Goal: Navigation & Orientation: Find specific page/section

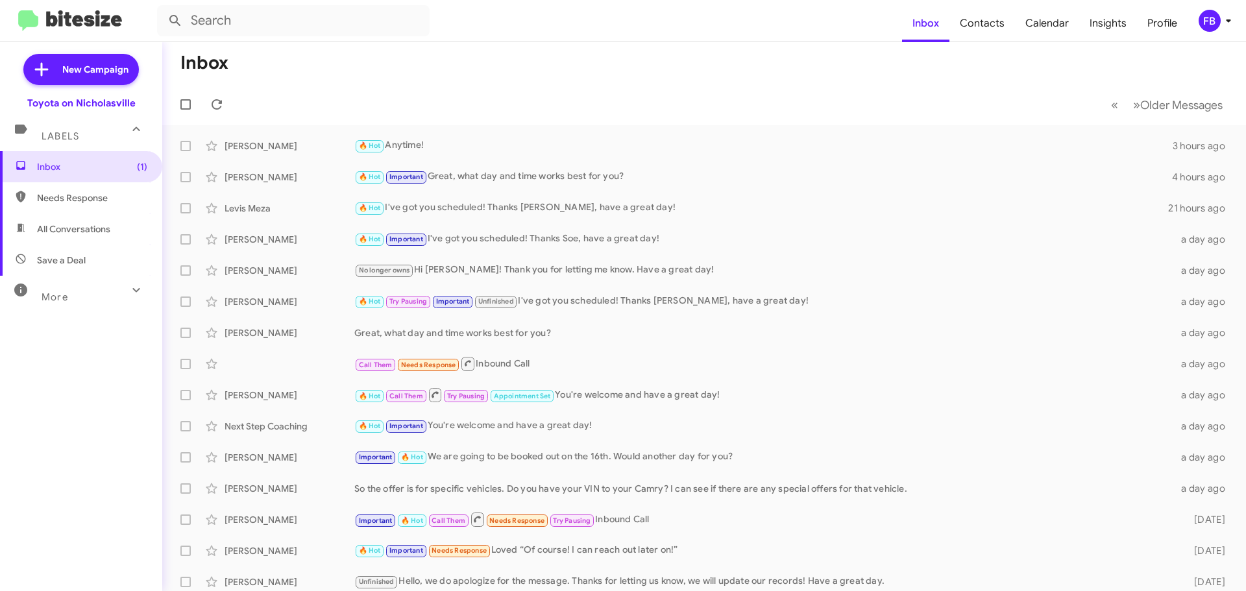
click at [79, 232] on span "All Conversations" at bounding box center [73, 229] width 73 height 13
type input "in:all-conversations"
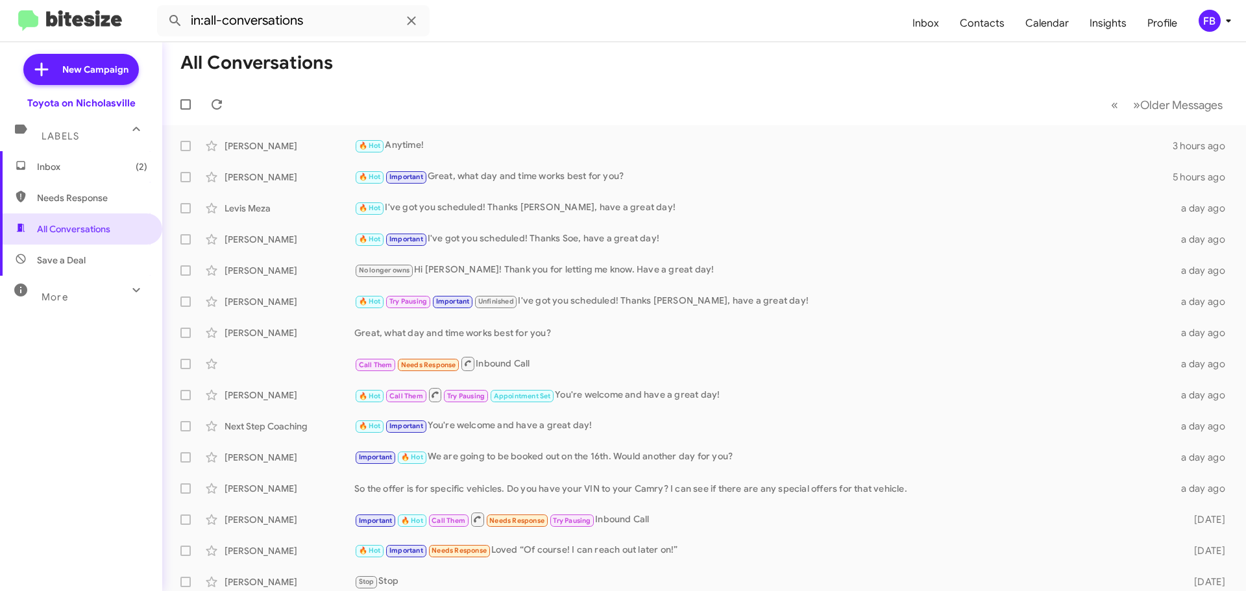
click at [79, 162] on span "Inbox (2)" at bounding box center [92, 166] width 110 height 13
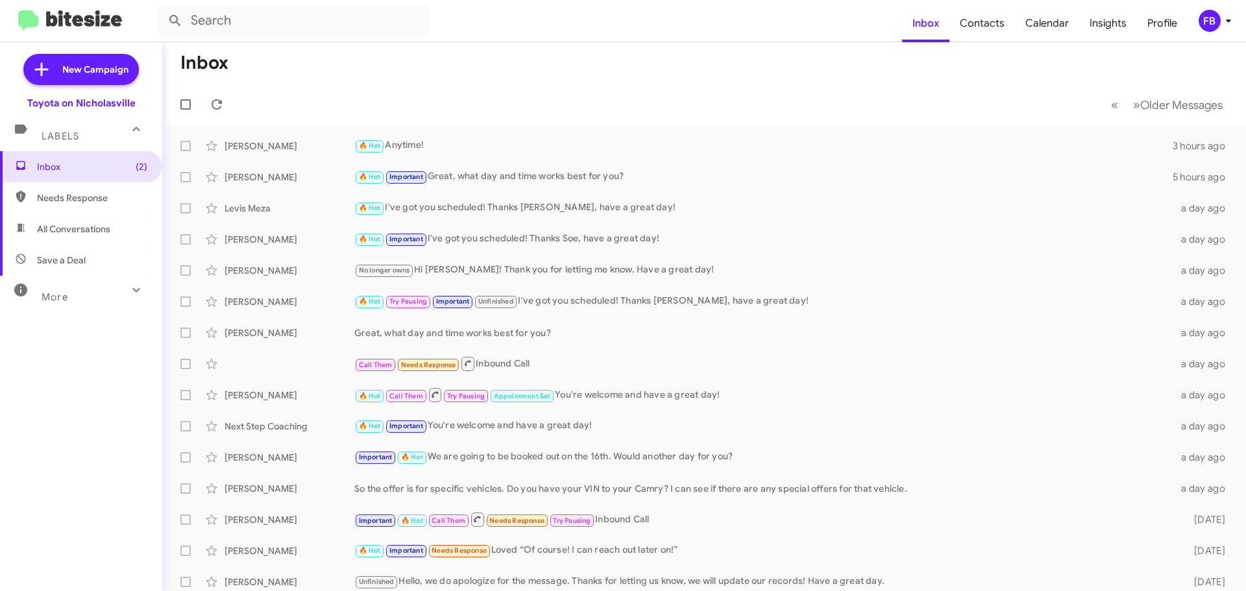
click at [66, 232] on span "All Conversations" at bounding box center [73, 229] width 73 height 13
type input "in:all-conversations"
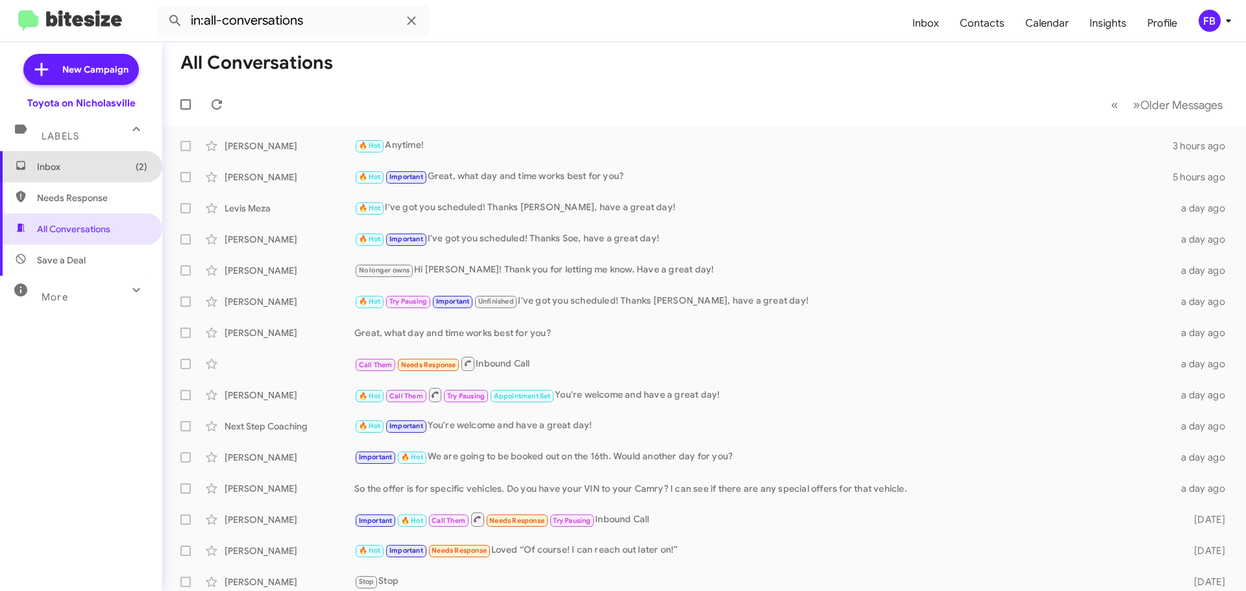
click at [118, 169] on span "Inbox (2)" at bounding box center [92, 166] width 110 height 13
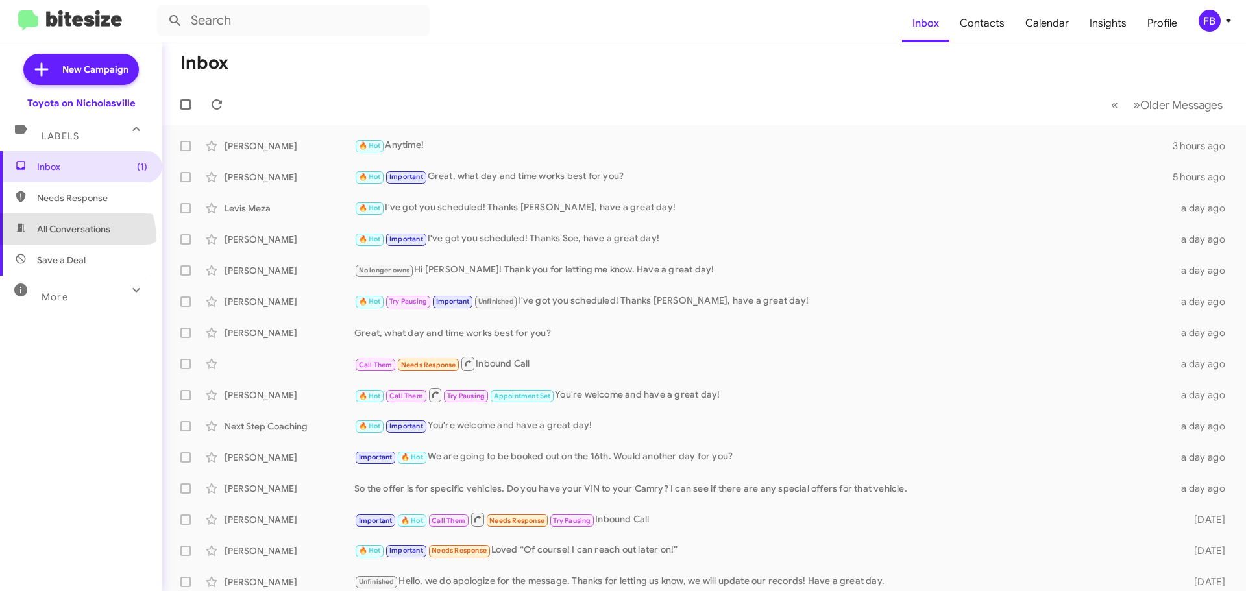
click at [70, 239] on span "All Conversations" at bounding box center [81, 229] width 162 height 31
type input "in:all-conversations"
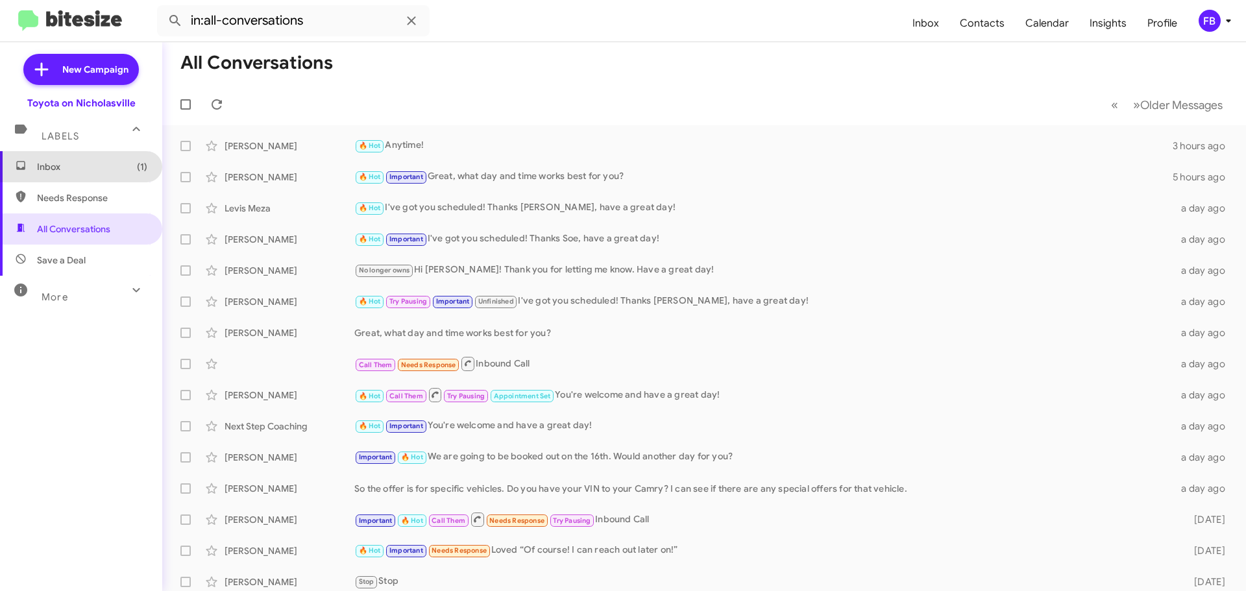
click at [120, 167] on span "Inbox (1)" at bounding box center [92, 166] width 110 height 13
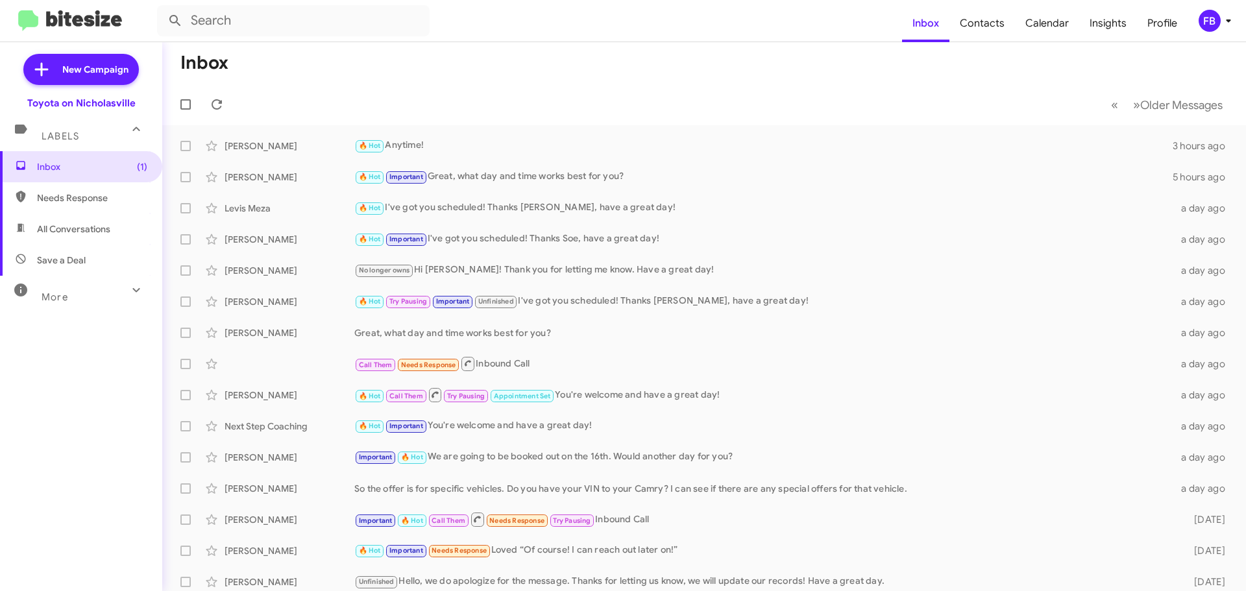
click at [88, 227] on span "All Conversations" at bounding box center [73, 229] width 73 height 13
type input "in:all-conversations"
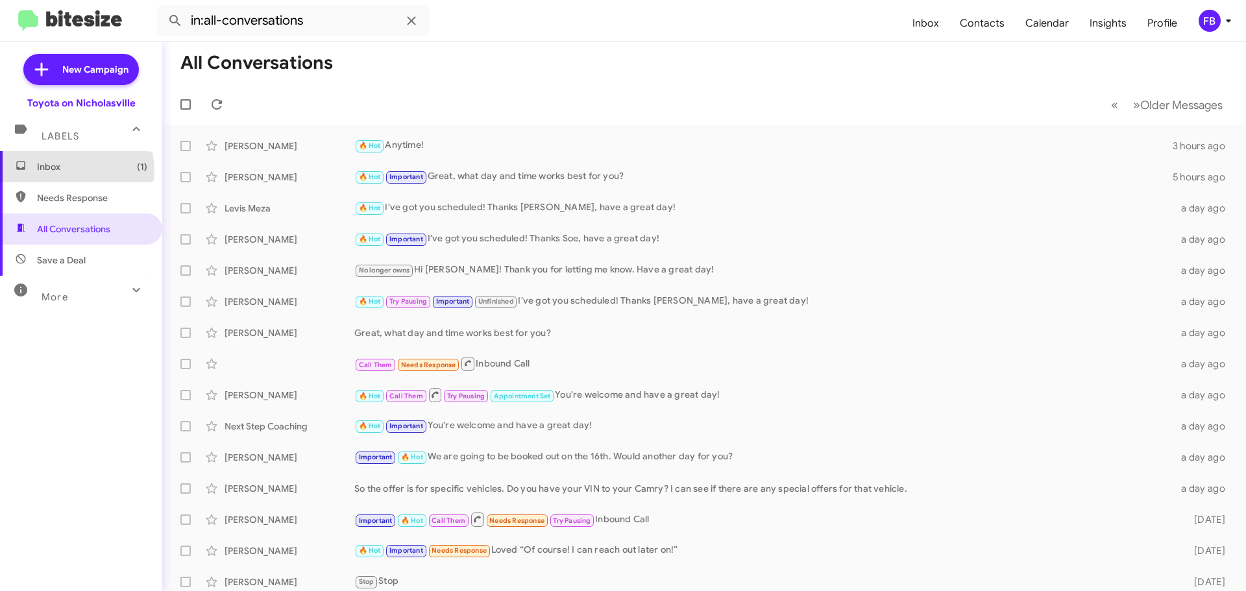
click at [45, 173] on span "Inbox (1)" at bounding box center [92, 166] width 110 height 13
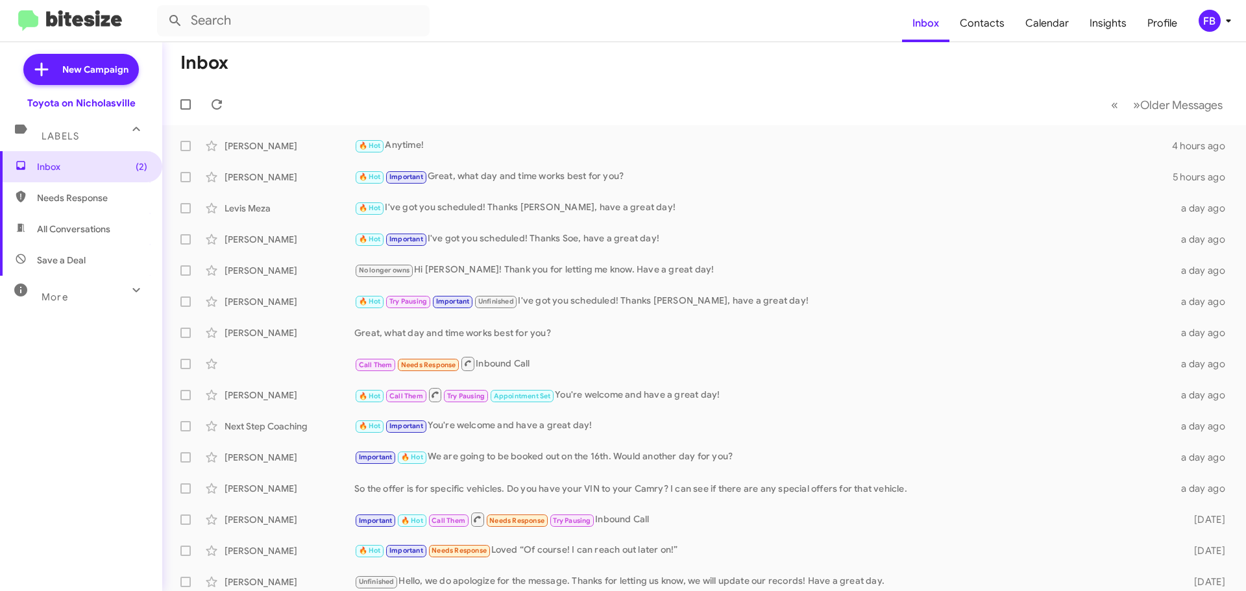
click at [71, 231] on span "All Conversations" at bounding box center [73, 229] width 73 height 13
type input "in:all-conversations"
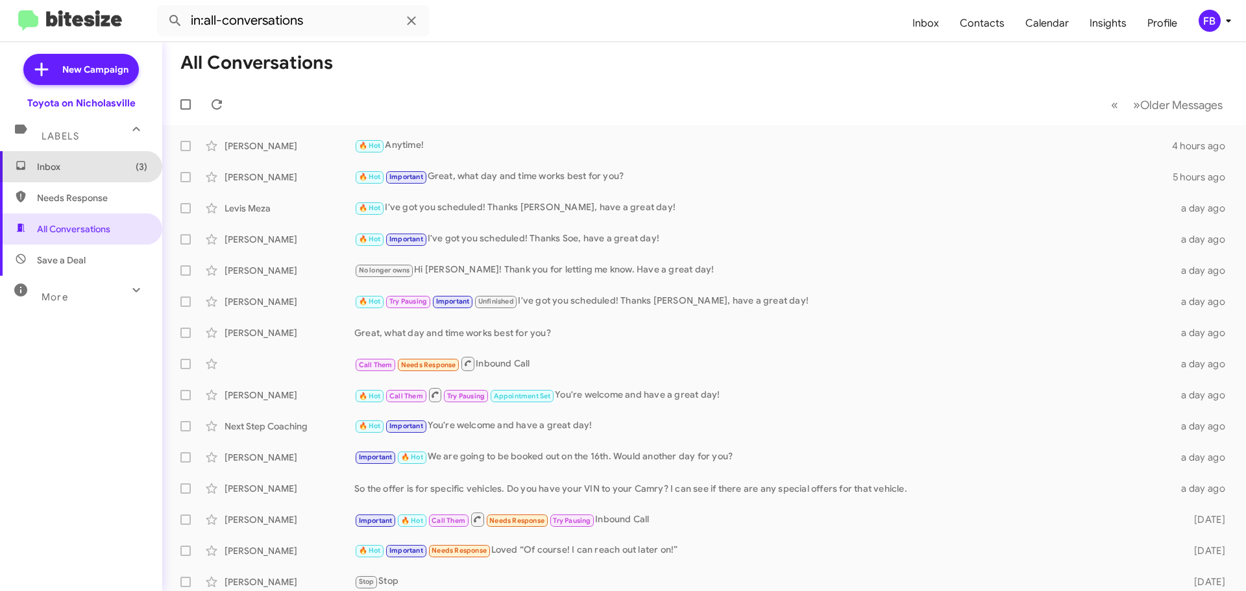
click at [89, 179] on span "Inbox (3)" at bounding box center [81, 166] width 162 height 31
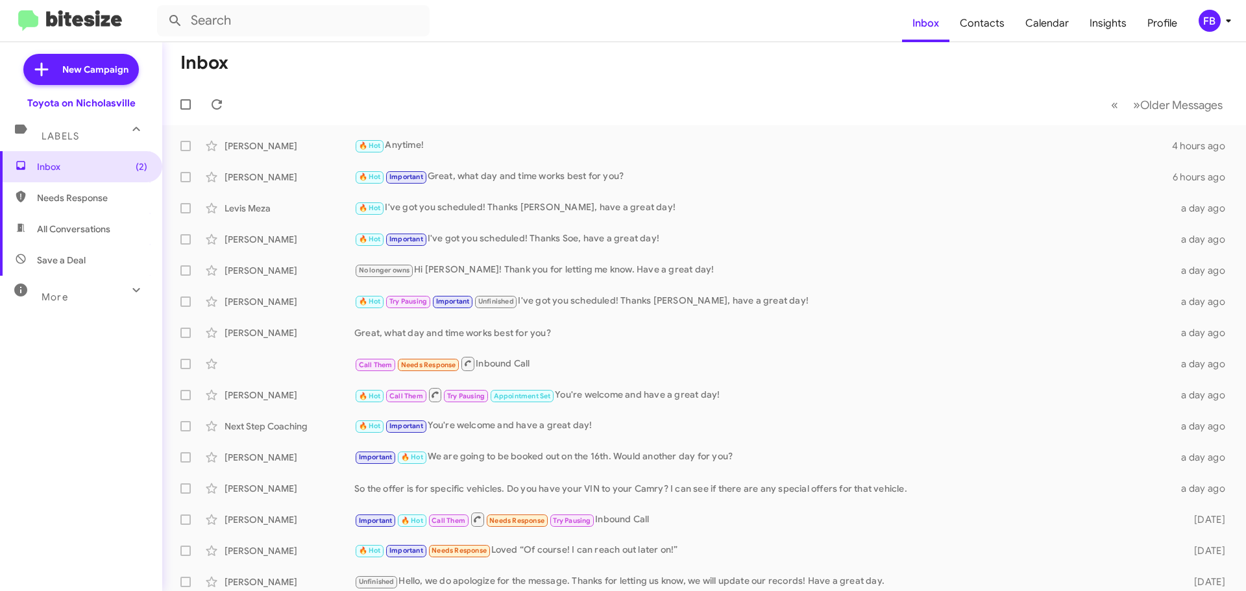
click at [97, 223] on span "All Conversations" at bounding box center [73, 229] width 73 height 13
type input "in:all-conversations"
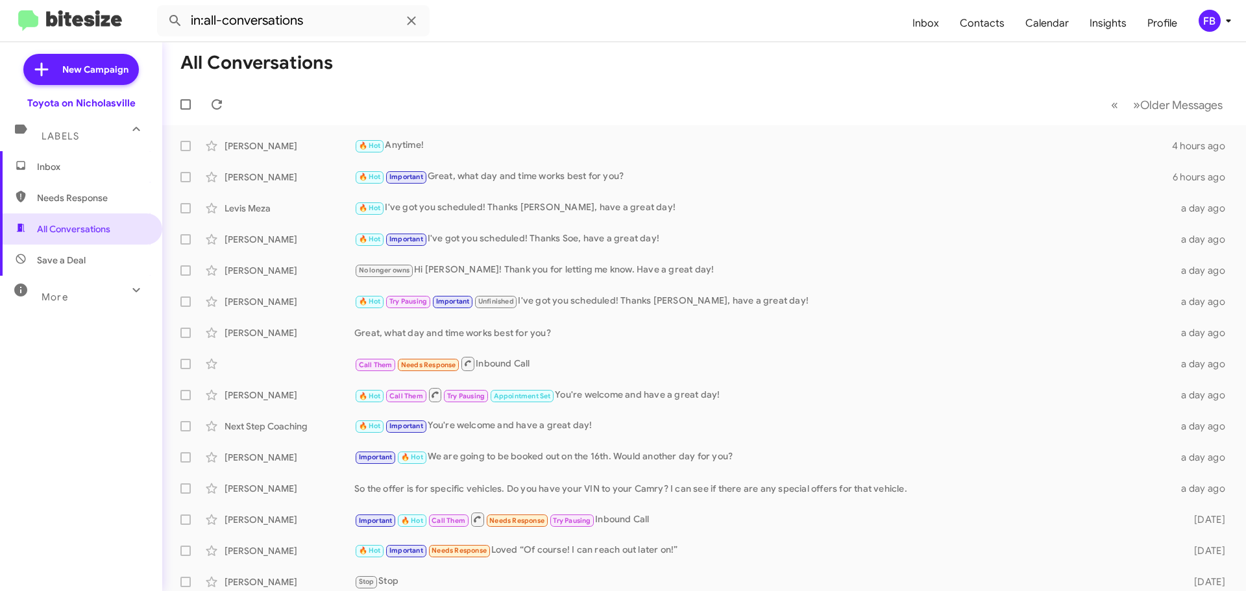
click at [110, 164] on span "Inbox" at bounding box center [92, 166] width 110 height 13
